Goal: Information Seeking & Learning: Learn about a topic

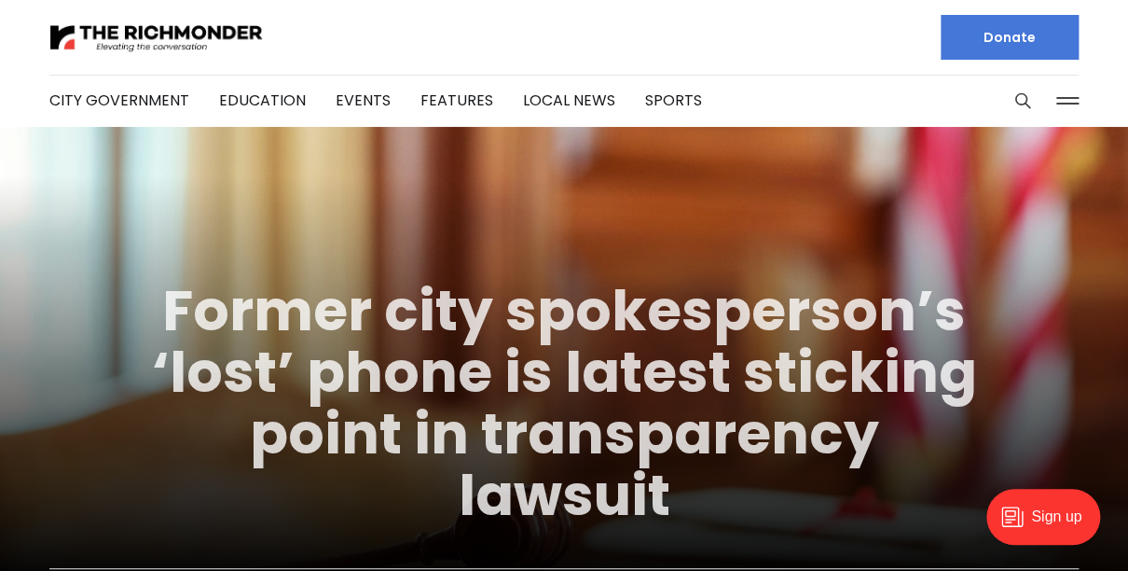
click at [659, 370] on link "Former city spokesperson’s ‘lost’ phone is latest sticking point in transparenc…" at bounding box center [564, 402] width 825 height 263
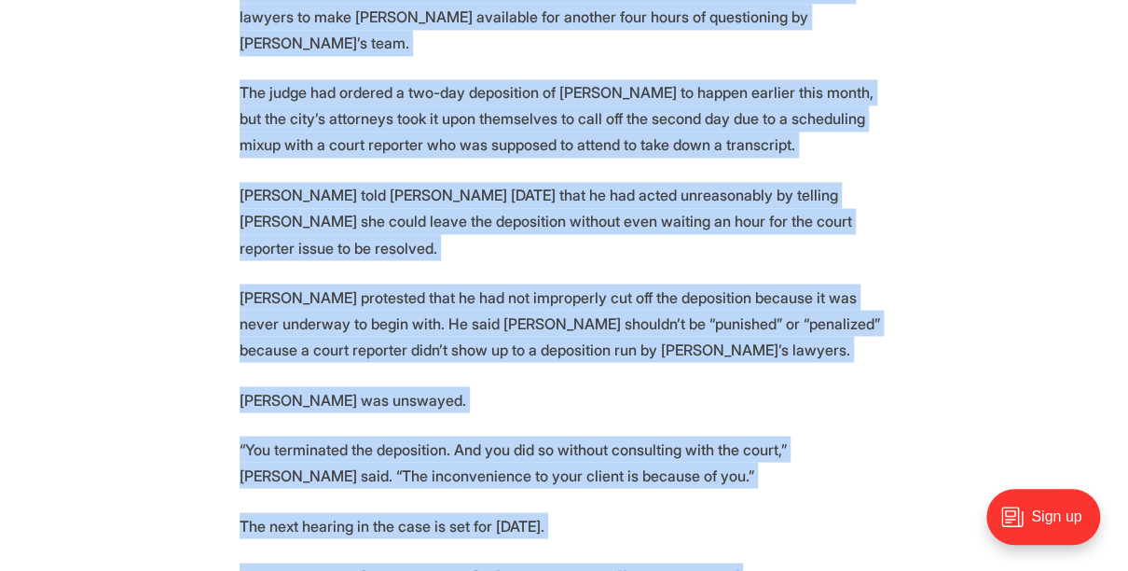
scroll to position [3654, 0]
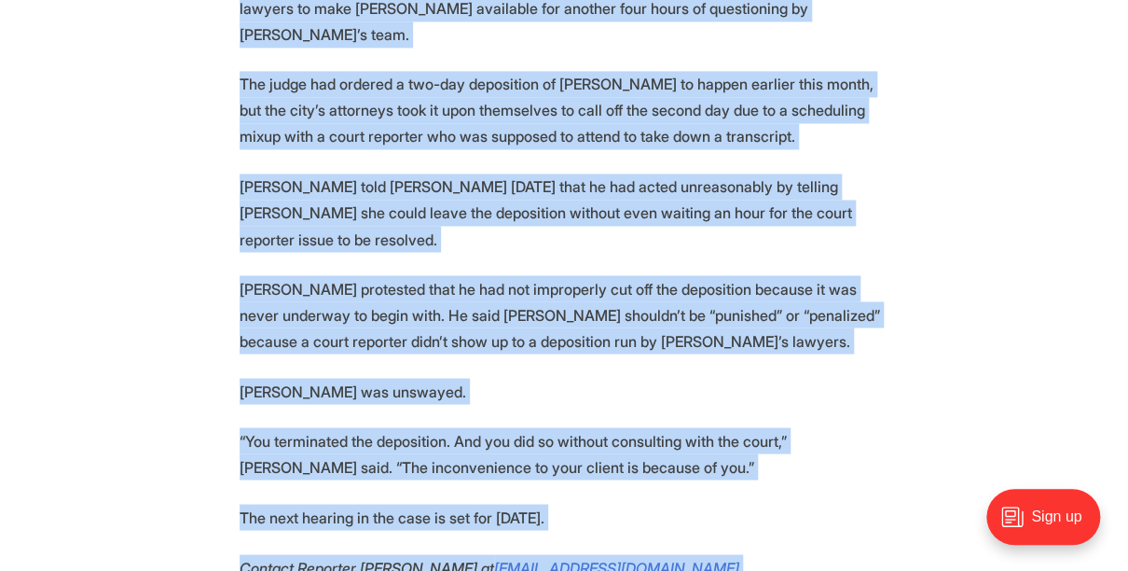
drag, startPoint x: 241, startPoint y: 186, endPoint x: 585, endPoint y: 433, distance: 422.3
copy section "Lo ipsumd sit ametcon adi elit se Doeiusmo tem in utla’e dolore magn ali enim a…"
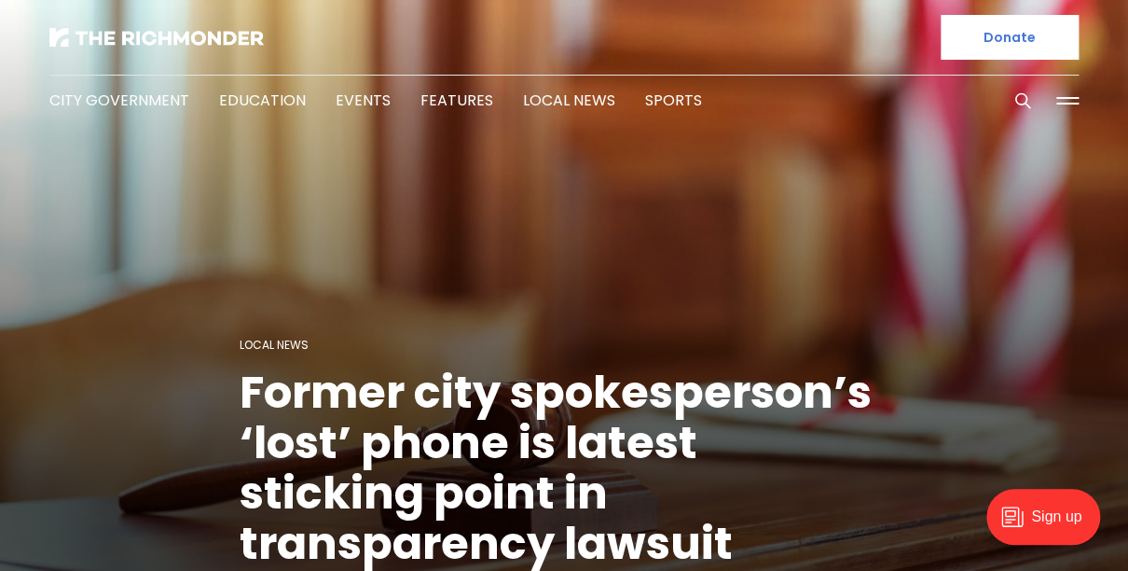
scroll to position [0, 0]
click at [144, 25] on div at bounding box center [299, 37] width 500 height 75
click at [145, 31] on img at bounding box center [156, 37] width 214 height 19
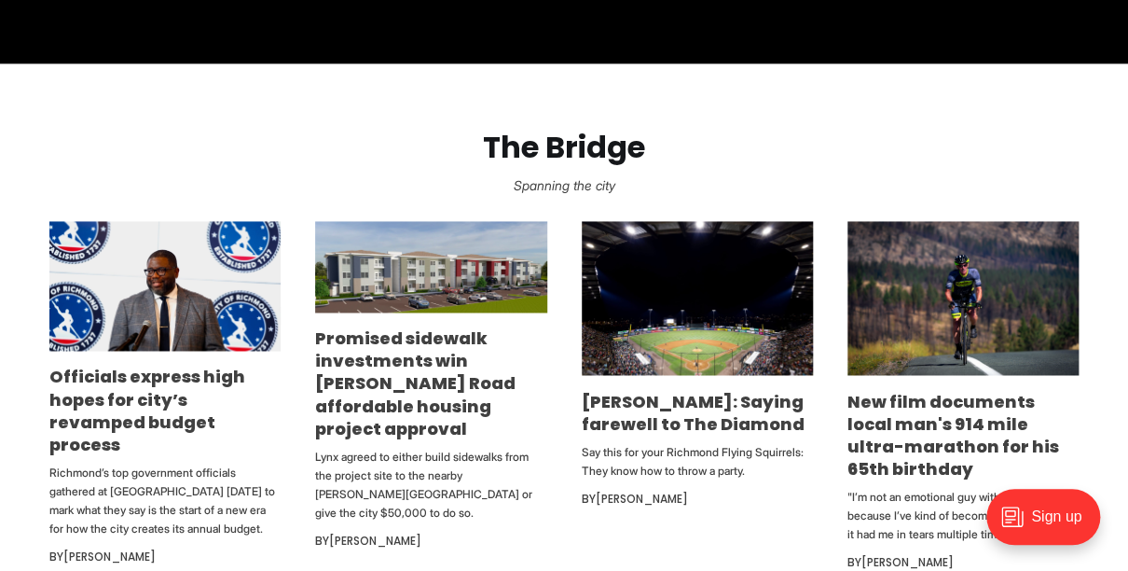
scroll to position [924, 0]
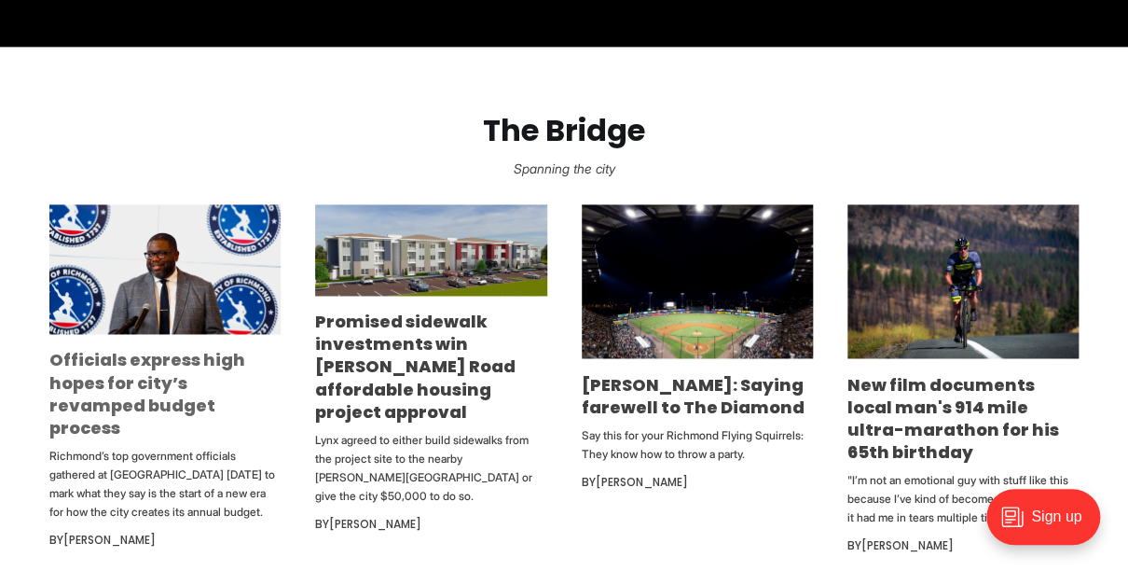
click at [132, 374] on link "Officials express high hopes for city’s revamped budget process" at bounding box center [147, 393] width 196 height 90
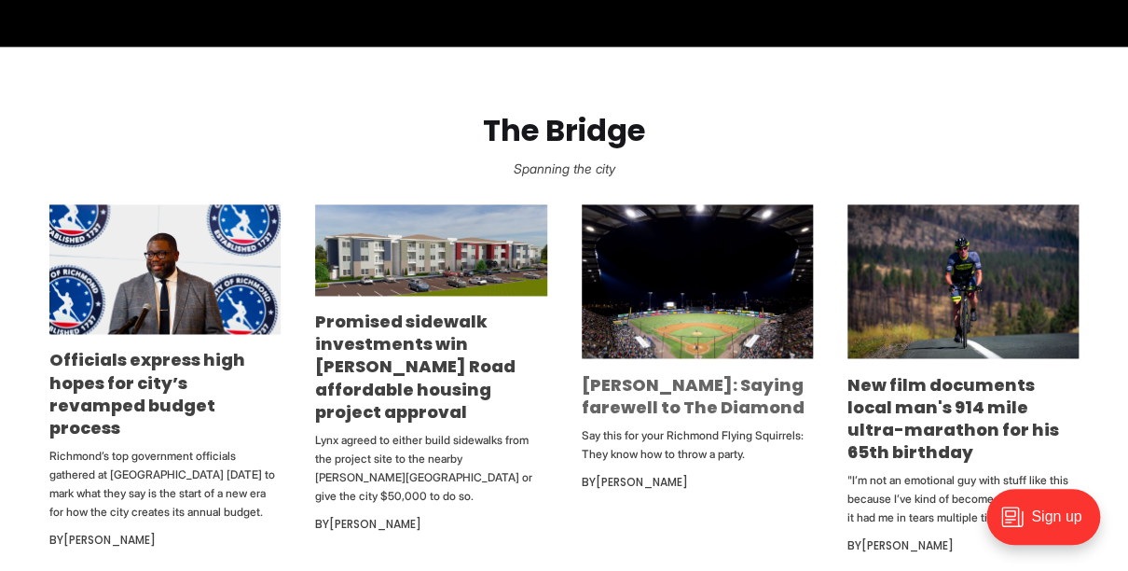
click at [646, 395] on link "[PERSON_NAME]: Saying farewell to The Diamond" at bounding box center [693, 395] width 223 height 46
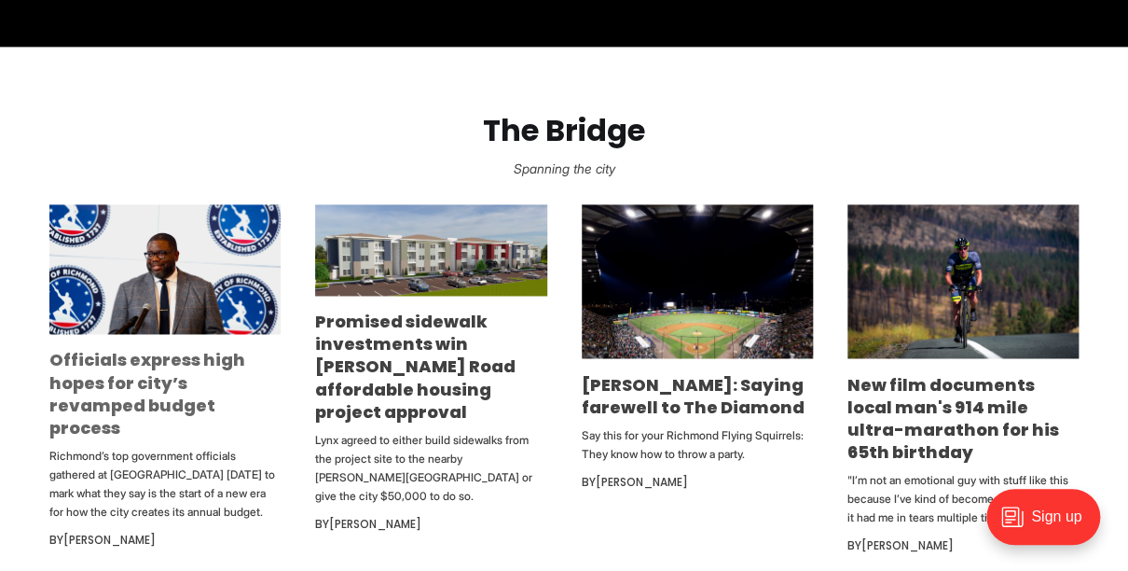
click at [180, 362] on link "Officials express high hopes for city’s revamped budget process" at bounding box center [147, 393] width 196 height 90
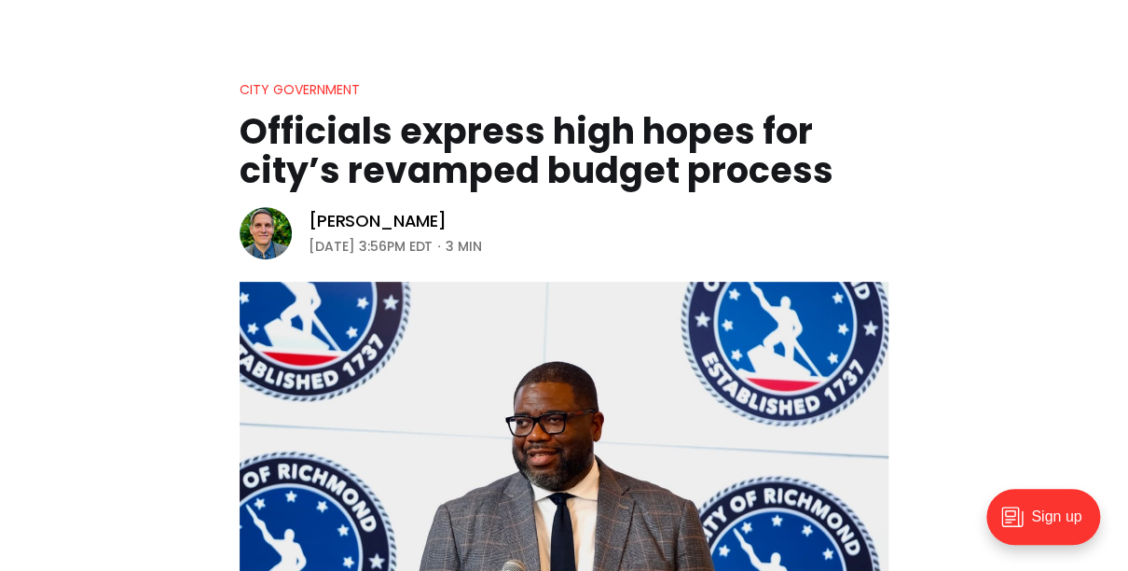
scroll to position [123, 0]
